Goal: Task Accomplishment & Management: Complete application form

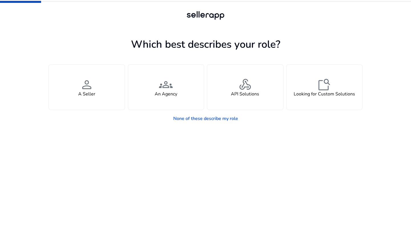
click at [150, 149] on app-seller-type "Which best describes your role? You manage your own brand or store and are look…" at bounding box center [206, 134] width 314 height 196
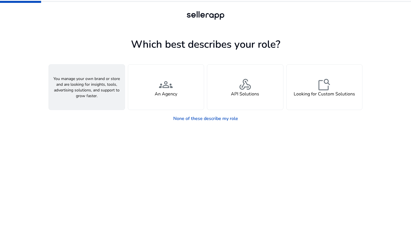
click at [108, 93] on div "person A Seller" at bounding box center [87, 87] width 76 height 45
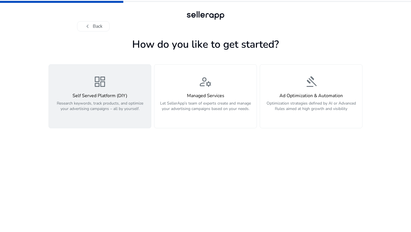
click at [121, 106] on p "Research keywords, track products, and optimize your advertising campaigns – al…" at bounding box center [99, 109] width 95 height 17
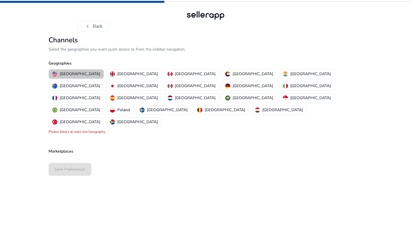
click at [79, 74] on p "[GEOGRAPHIC_DATA]" at bounding box center [80, 74] width 41 height 6
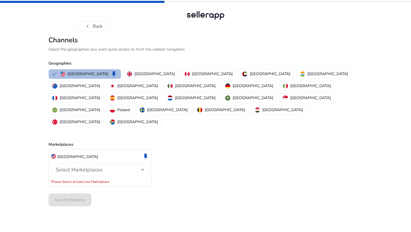
click at [91, 163] on div "Select Marketplaces" at bounding box center [100, 169] width 89 height 13
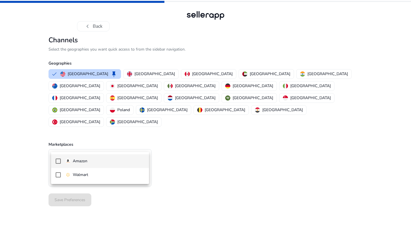
click at [90, 159] on span "Amazon" at bounding box center [104, 161] width 79 height 6
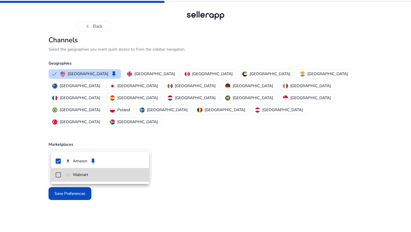
click at [59, 175] on mat-pseudo-checkbox at bounding box center [58, 174] width 5 height 5
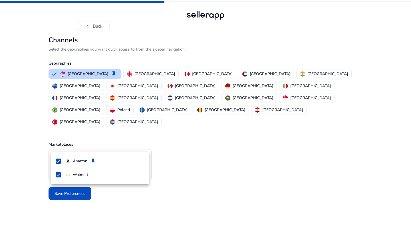
click at [41, 173] on div at bounding box center [205, 116] width 411 height 232
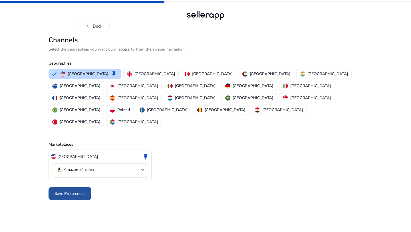
click at [63, 191] on span "Save Preferences" at bounding box center [70, 194] width 31 height 6
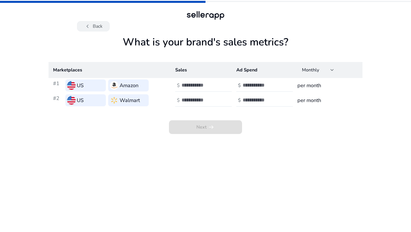
click at [99, 27] on button "chevron_left Back" at bounding box center [93, 26] width 33 height 10
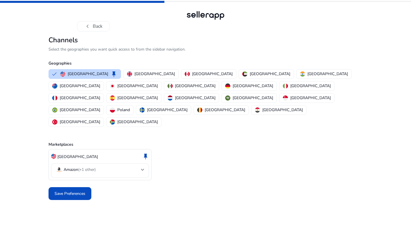
click at [99, 27] on button "chevron_left Back" at bounding box center [93, 26] width 33 height 10
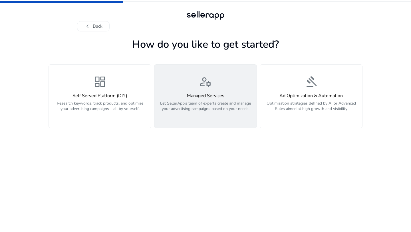
click at [214, 116] on p "Let SellerApp’s team of experts create and manage your advertising campaigns ba…" at bounding box center [205, 109] width 95 height 17
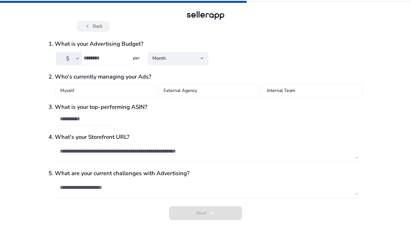
click at [93, 26] on button "chevron_left Back" at bounding box center [93, 26] width 33 height 10
